Goal: Task Accomplishment & Management: Use online tool/utility

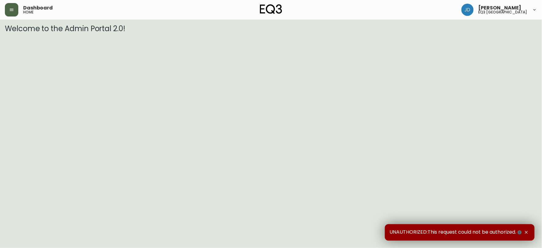
click at [13, 8] on icon "button" at bounding box center [11, 9] width 5 height 5
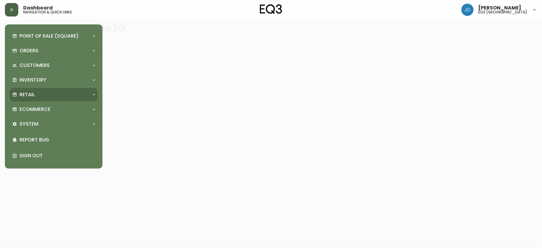
click at [58, 93] on div "Retail" at bounding box center [50, 94] width 77 height 7
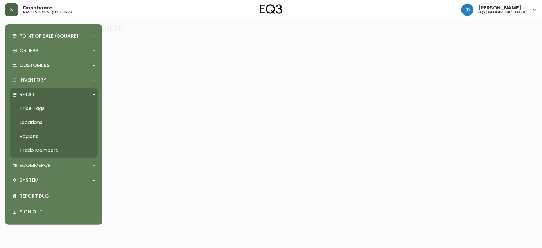
click at [54, 107] on link "Price Tags" at bounding box center [54, 108] width 88 height 14
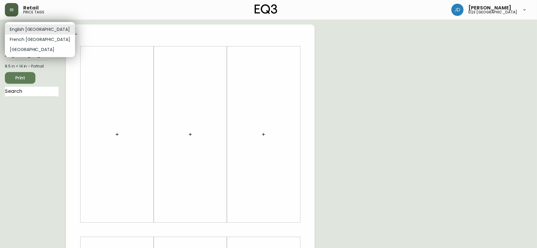
click at [35, 32] on body "Retail price tags [PERSON_NAME] eq3 [GEOGRAPHIC_DATA] English [GEOGRAPHIC_DATA]…" at bounding box center [268, 217] width 537 height 434
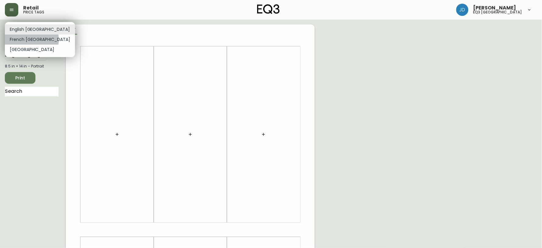
click at [31, 40] on li "French [GEOGRAPHIC_DATA]" at bounding box center [40, 39] width 70 height 10
type input "fr_CA"
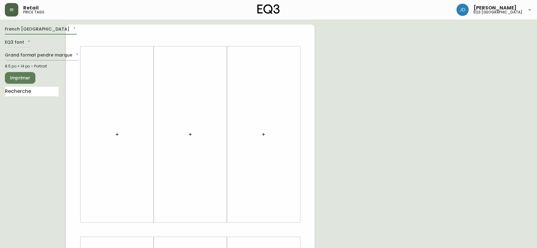
click at [26, 54] on body "Retail price tags [PERSON_NAME] eq3 [GEOGRAPHIC_DATA] [GEOGRAPHIC_DATA] fr_CA E…" at bounding box center [268, 217] width 537 height 434
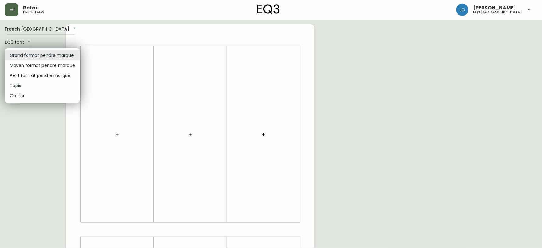
click at [29, 74] on li "Petit format pendre marque" at bounding box center [42, 75] width 75 height 10
type input "small"
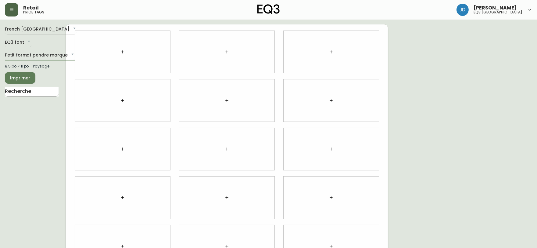
click at [51, 90] on input "text" at bounding box center [32, 92] width 54 height 10
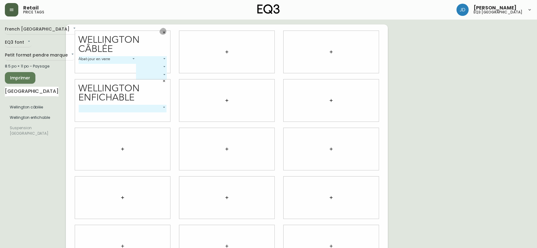
click at [164, 31] on icon "button" at bounding box center [164, 33] width 4 height 4
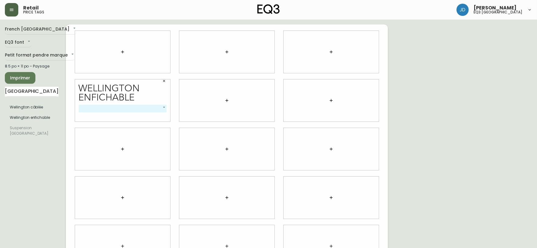
click at [163, 80] on icon "button" at bounding box center [164, 81] width 4 height 4
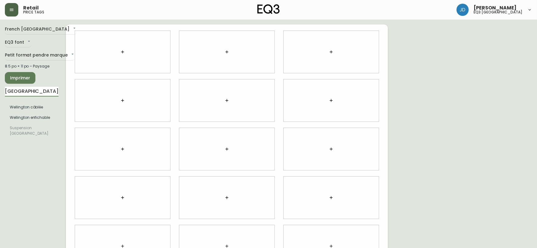
drag, startPoint x: 38, startPoint y: 92, endPoint x: 3, endPoint y: 97, distance: 35.3
click at [3, 97] on main "French Canada fr_CA EQ3 font EQ3 Petit format pendre marque small 8.5 po × 11 p…" at bounding box center [268, 147] width 537 height 254
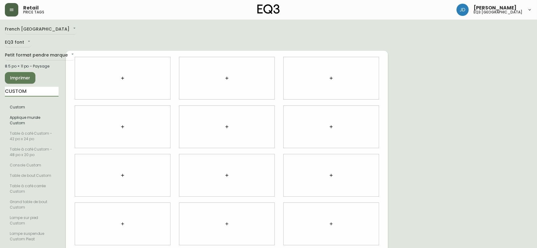
type input "custom"
click at [118, 62] on div "Custom" at bounding box center [123, 66] width 88 height 9
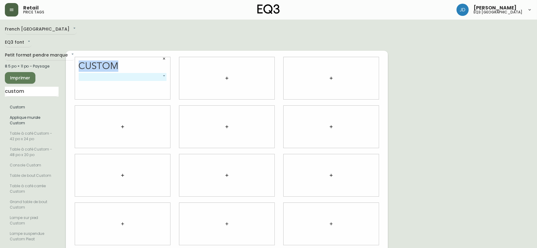
drag, startPoint x: 118, startPoint y: 62, endPoint x: 102, endPoint y: 63, distance: 16.2
click at [102, 63] on div "Custom" at bounding box center [123, 66] width 88 height 9
click at [163, 57] on icon "button" at bounding box center [164, 59] width 4 height 4
click at [116, 74] on div at bounding box center [122, 78] width 95 height 42
click at [120, 76] on icon "button" at bounding box center [122, 78] width 5 height 5
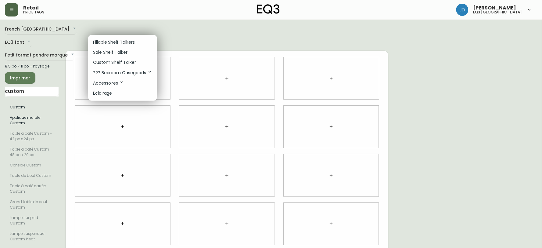
click at [118, 58] on li "Custom Shelf Talker" at bounding box center [122, 62] width 69 height 10
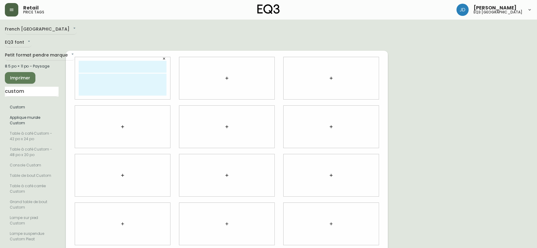
click at [118, 61] on input "text" at bounding box center [123, 67] width 88 height 12
type input "[GEOGRAPHIC_DATA]"
click at [120, 74] on textarea at bounding box center [123, 85] width 88 height 22
click at [79, 76] on textarea "SUSPENSION DISQUE CÂBLE 59,99$" at bounding box center [123, 85] width 88 height 22
click at [127, 75] on textarea "SUSPENSION DISQUE CÂBLE 59,99$" at bounding box center [123, 85] width 88 height 22
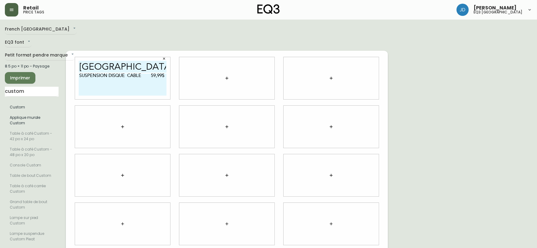
click at [163, 76] on textarea "SUSPENSION DISQUE CÂBLE 59,99$" at bounding box center [123, 85] width 88 height 22
click at [83, 79] on textarea "SUSPENSION DISQUE CÂBLE 59,99$" at bounding box center [123, 85] width 88 height 22
click at [166, 74] on textarea "SUSPENSION DISQUE CÂBLE 59,99$" at bounding box center [123, 85] width 88 height 22
click at [80, 84] on textarea "SUSPENSION DISQUE CÂBLE 59,99$ DISQUE 30,00$ AMPOULE 123,00$" at bounding box center [123, 85] width 88 height 22
click at [127, 80] on textarea "SUSPENSION DISQUE CÂBLE 59,99$ DISQUE 30,00$ AMPOULE123,00$" at bounding box center [123, 85] width 88 height 22
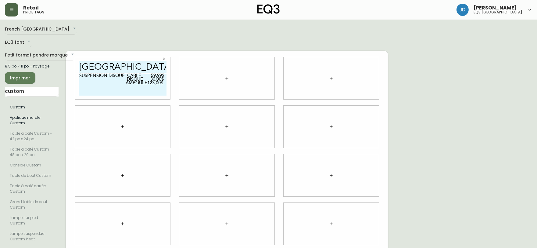
click at [147, 79] on textarea "SUSPENSION DISQUE CÂBLE 59,99$ DISQUE 30,00$ AMPOULE123,00$" at bounding box center [123, 85] width 88 height 22
click at [126, 78] on textarea "SUSPENSION DISQUE CÂBLE 59,99$ DISQUE 30,00$ AMPOULE123,00$" at bounding box center [123, 85] width 88 height 22
click at [162, 80] on textarea "SUSPENSION DISQUE CÂBLE 59,99$ DISQUE 30,00$ AMPOULE123,00$" at bounding box center [123, 85] width 88 height 22
click at [162, 76] on textarea "SUSPENSION DISQUE CÂBLE 59,99$ DISQUE 30,00$ AMPOULE 123$" at bounding box center [123, 85] width 88 height 22
click at [152, 75] on textarea "SUSPENSION DISQUE CÂBLE 59,99$ DISQUE 30$ AMPOULE 123$" at bounding box center [123, 85] width 88 height 22
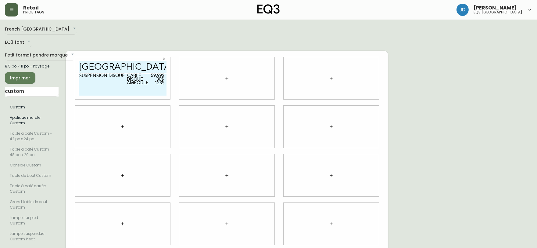
type textarea "SUSPENSION DISQUE CÂBLE 59,99$ DISQUE 30$ AMPOULE 123$"
click at [123, 120] on button "button" at bounding box center [123, 126] width 12 height 12
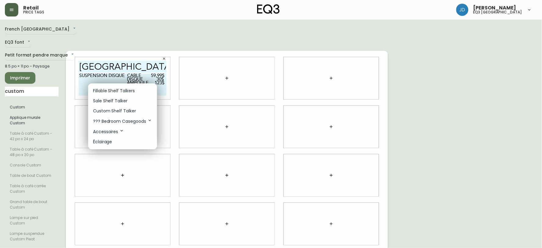
click at [41, 92] on div at bounding box center [271, 124] width 542 height 248
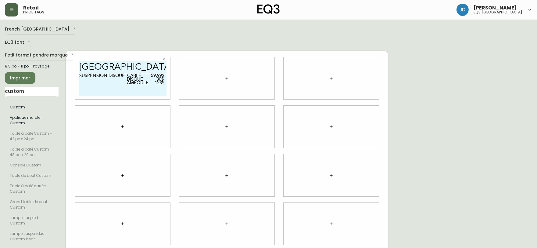
click at [106, 124] on div at bounding box center [122, 127] width 95 height 42
click at [122, 124] on icon "button" at bounding box center [122, 126] width 5 height 5
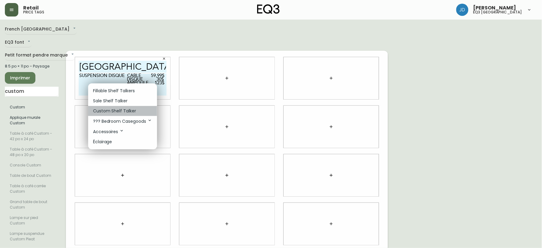
click at [118, 112] on p "Custom Shelf Talker" at bounding box center [114, 111] width 43 height 6
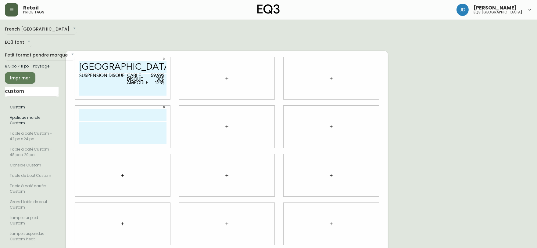
click at [118, 112] on input "text" at bounding box center [123, 115] width 88 height 12
type input "MIST"
click at [165, 106] on icon "button" at bounding box center [164, 107] width 2 height 2
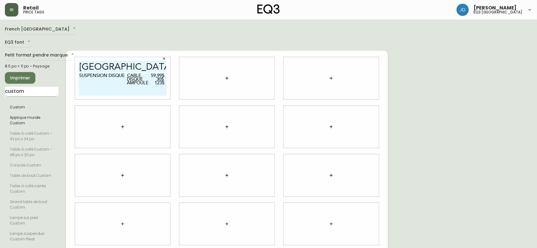
click at [31, 95] on input "custom" at bounding box center [32, 92] width 54 height 10
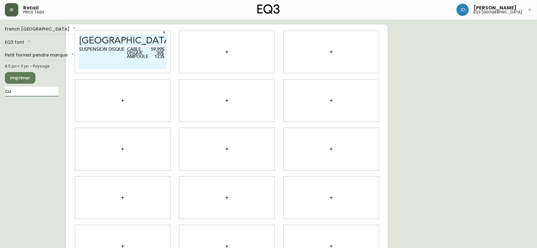
type input "c"
type input "MIST"
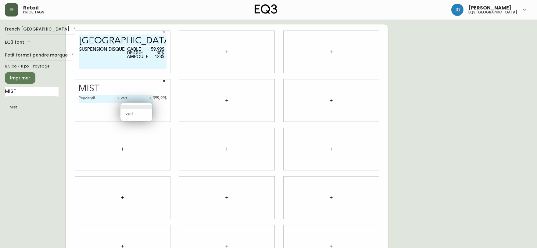
click at [149, 105] on body "Retail price tags [PERSON_NAME] eq3 [GEOGRAPHIC_DATA] [GEOGRAPHIC_DATA] fr_CA E…" at bounding box center [268, 136] width 537 height 273
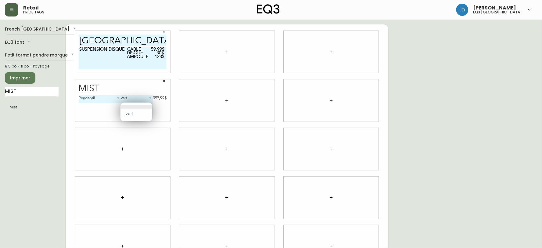
click at [149, 105] on li at bounding box center [136, 107] width 32 height 4
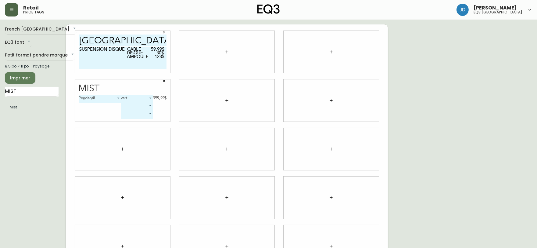
click at [160, 130] on div at bounding box center [122, 149] width 95 height 42
click at [95, 107] on div "Pendentif 0 vert 0 399,99$ ​ ​" at bounding box center [123, 108] width 88 height 26
click at [63, 143] on div "French Canada fr_CA EQ3 font EQ3 Petit format pendre marque small 8.5 po × 11 p…" at bounding box center [35, 148] width 61 height 249
click at [51, 136] on div "French Canada fr_CA EQ3 font EQ3 Petit format pendre marque small 8.5 po × 11 p…" at bounding box center [35, 148] width 61 height 249
click at [148, 98] on body "Retail price tags [PERSON_NAME] eq3 [GEOGRAPHIC_DATA] [GEOGRAPHIC_DATA] fr_CA E…" at bounding box center [268, 136] width 537 height 273
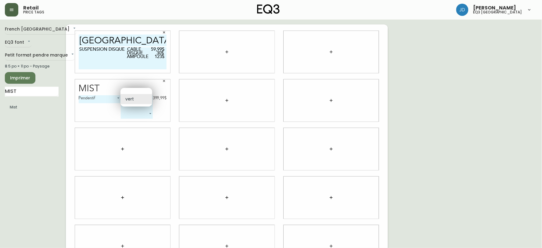
click at [106, 107] on div at bounding box center [271, 124] width 542 height 248
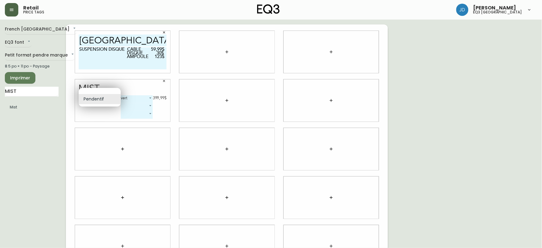
click at [116, 98] on body "Retail price tags [PERSON_NAME] eq3 [GEOGRAPHIC_DATA] [GEOGRAPHIC_DATA] fr_CA E…" at bounding box center [271, 136] width 542 height 273
click at [113, 108] on div at bounding box center [271, 124] width 542 height 248
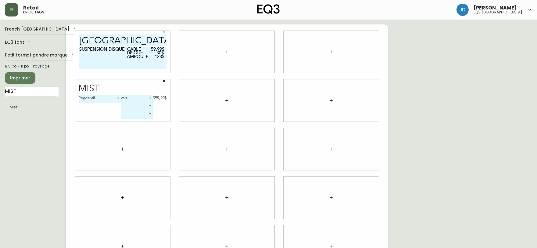
click at [149, 106] on body "Retail price tags [PERSON_NAME] eq3 [GEOGRAPHIC_DATA] [GEOGRAPHIC_DATA] fr_CA E…" at bounding box center [268, 136] width 537 height 273
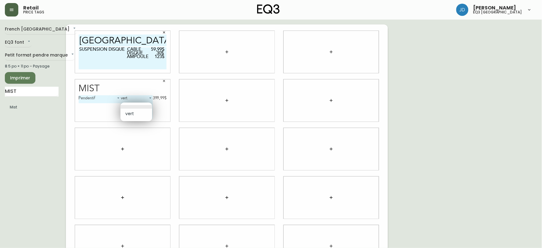
click at [107, 130] on div at bounding box center [271, 124] width 542 height 248
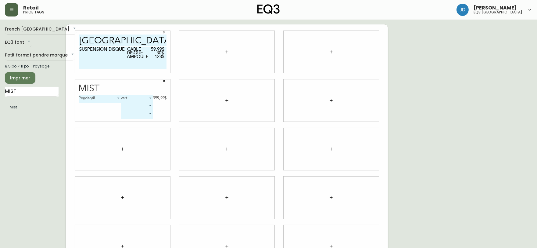
click at [159, 104] on div "vert 0 399,99$ ​ ​" at bounding box center [144, 106] width 46 height 23
click at [163, 81] on icon "button" at bounding box center [164, 81] width 4 height 4
click at [125, 101] on button "button" at bounding box center [123, 100] width 12 height 12
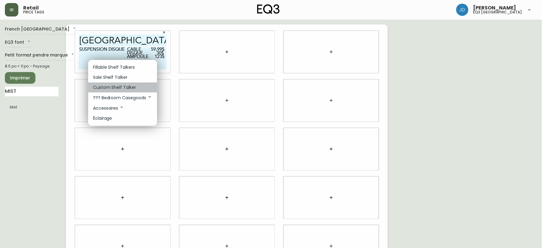
click at [111, 88] on p "Custom Shelf Talker" at bounding box center [114, 87] width 43 height 6
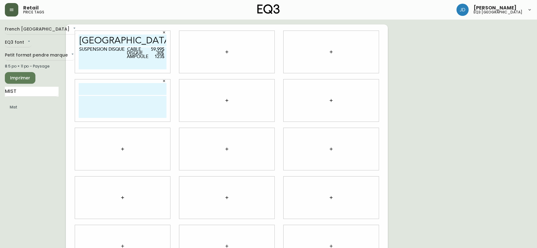
click at [111, 88] on input "text" at bounding box center [123, 89] width 88 height 12
type input "MIST"
click at [80, 101] on textarea "LUMINAIRE 399.99$" at bounding box center [123, 107] width 88 height 22
click at [79, 102] on textarea "LUMINAIRE399.99$" at bounding box center [123, 107] width 88 height 22
click at [148, 99] on textarea "LUMINAIRE399.99$" at bounding box center [123, 107] width 88 height 22
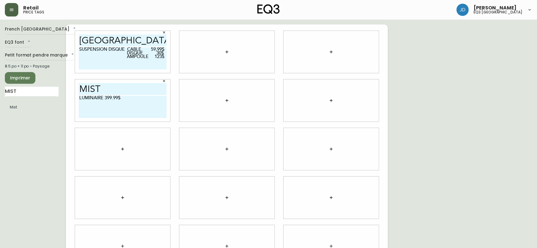
click at [119, 104] on textarea "LUMINAIRE 399.99$" at bounding box center [123, 107] width 88 height 22
click at [165, 98] on textarea "LUMINAIRE 399.99$" at bounding box center [123, 107] width 88 height 22
type textarea "LUMINAIRE 399.99$ AMPOULE 123,00$"
click at [25, 80] on span "Imprimer" at bounding box center [20, 78] width 21 height 8
